Goal: Navigation & Orientation: Find specific page/section

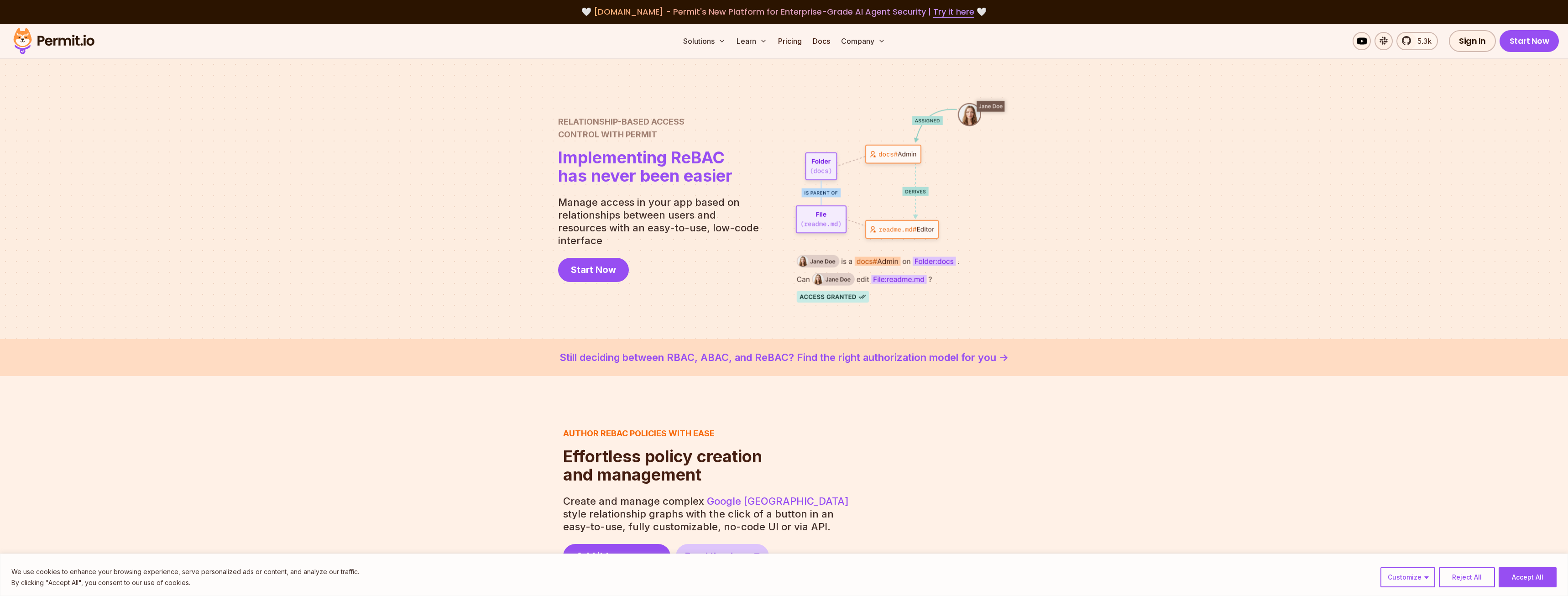
scroll to position [527, 0]
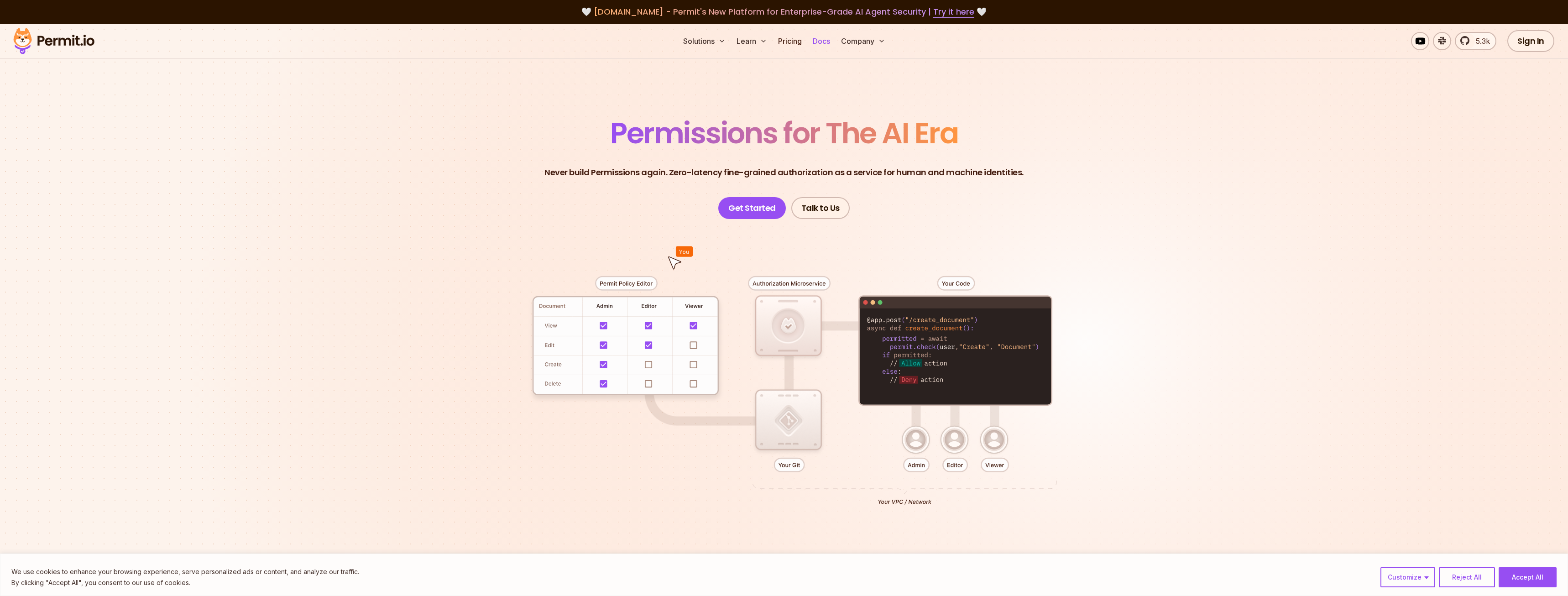
click at [819, 40] on link "Docs" at bounding box center [821, 41] width 24 height 18
